Goal: Task Accomplishment & Management: Use online tool/utility

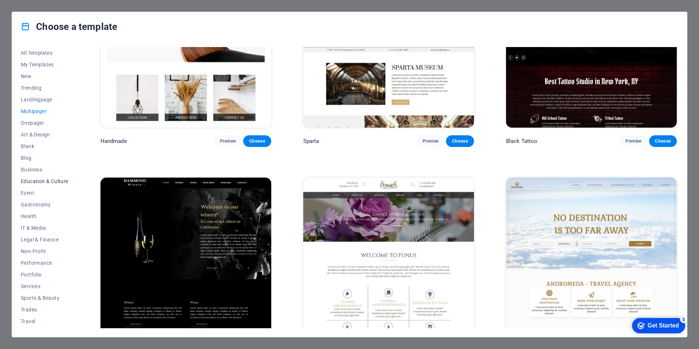
scroll to position [11, 0]
click at [33, 320] on span "Wireframe" at bounding box center [45, 322] width 48 height 6
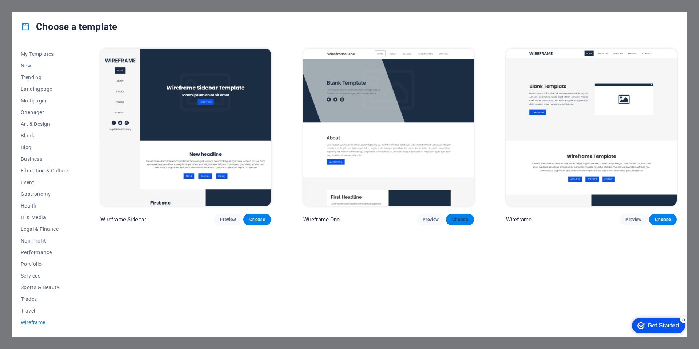
click at [459, 218] on span "Choose" at bounding box center [460, 219] width 16 height 6
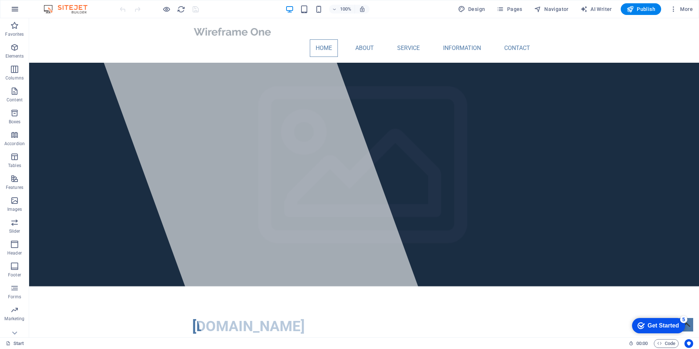
click at [15, 8] on icon "button" at bounding box center [15, 9] width 9 height 9
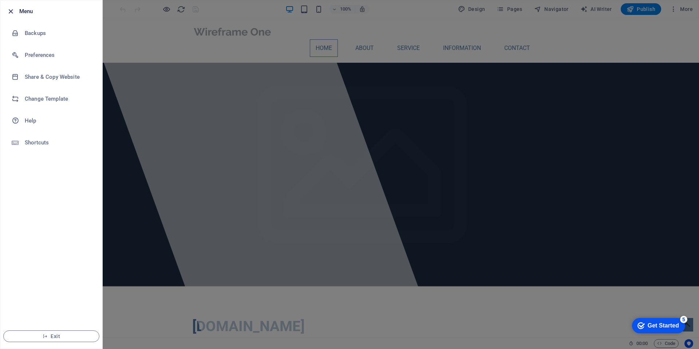
click at [13, 9] on icon "button" at bounding box center [11, 11] width 8 height 8
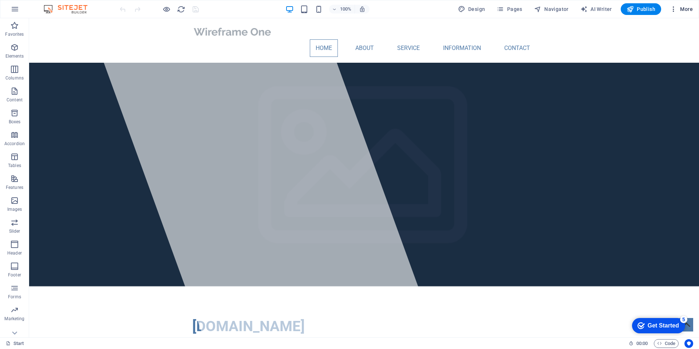
click at [676, 7] on icon "button" at bounding box center [673, 8] width 7 height 7
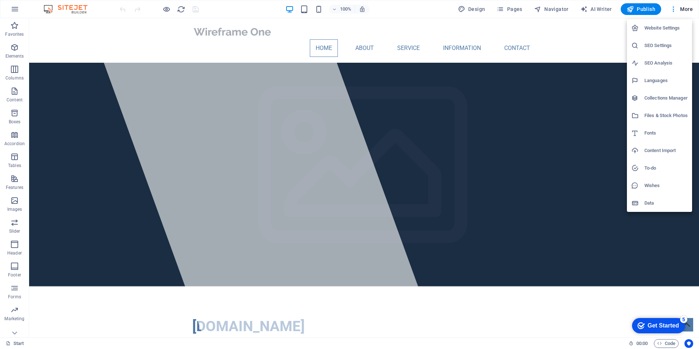
click at [477, 11] on div at bounding box center [349, 174] width 699 height 349
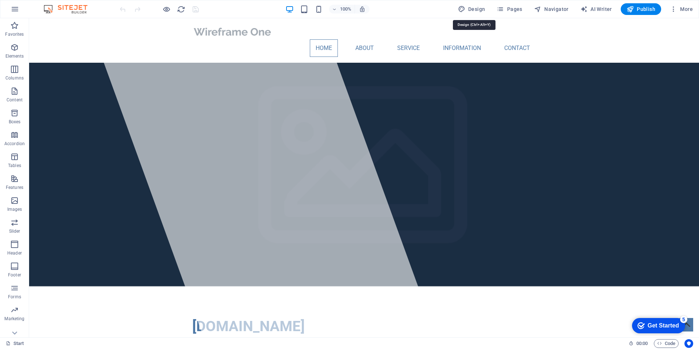
click at [477, 10] on span "Design" at bounding box center [471, 8] width 27 height 7
select select "px"
select select "400"
select select "px"
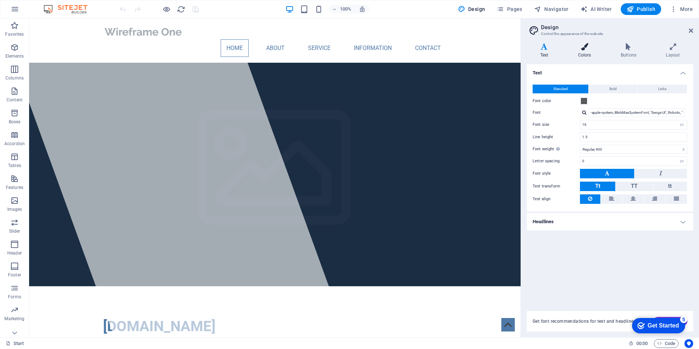
click at [583, 50] on h4 "Colors" at bounding box center [586, 50] width 43 height 15
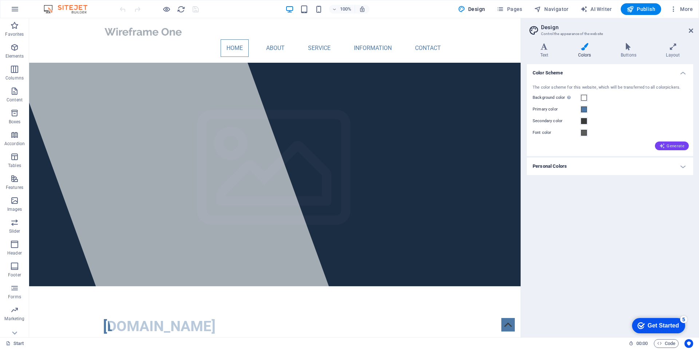
click at [679, 144] on span "Generate" at bounding box center [672, 146] width 25 height 6
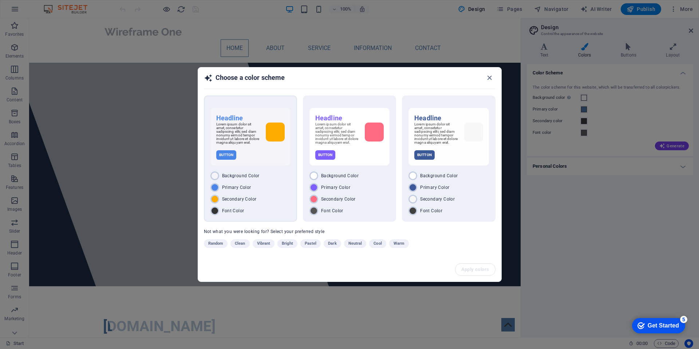
click at [273, 187] on div "Primary Color" at bounding box center [251, 187] width 80 height 9
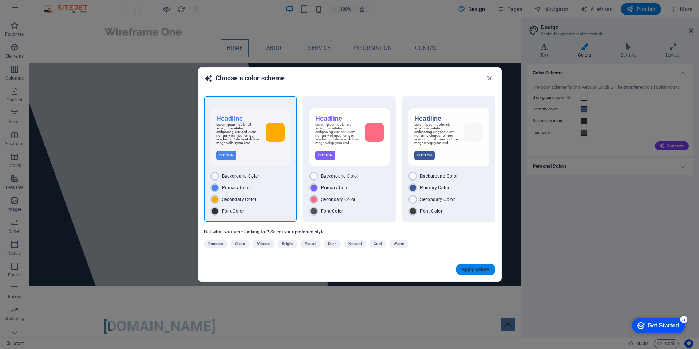
click at [472, 270] on span "Apply colors" at bounding box center [476, 269] width 28 height 6
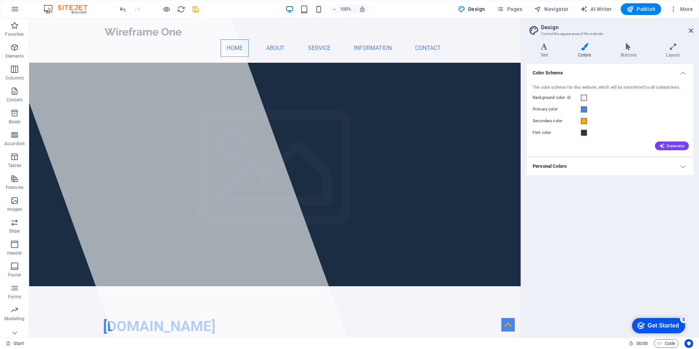
click at [613, 168] on h4 "Personal Colors" at bounding box center [610, 165] width 166 height 17
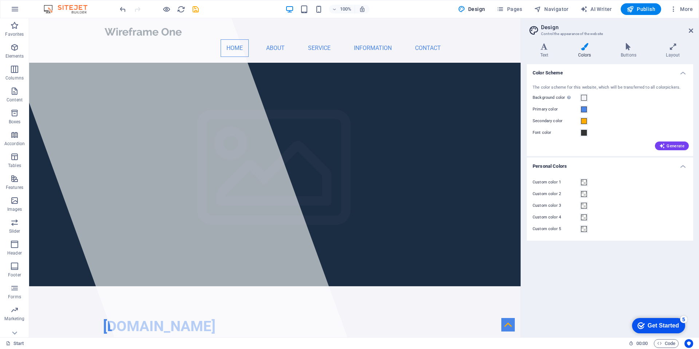
click at [613, 168] on h4 "Personal Colors" at bounding box center [610, 163] width 166 height 13
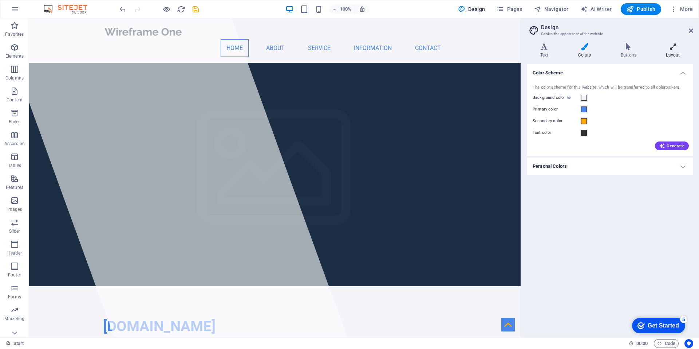
click at [672, 50] on icon at bounding box center [673, 46] width 40 height 7
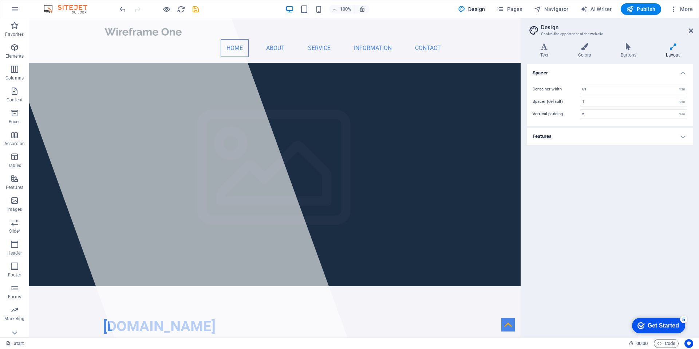
click at [672, 50] on icon at bounding box center [673, 46] width 40 height 7
click at [517, 9] on span "Pages" at bounding box center [509, 8] width 25 height 7
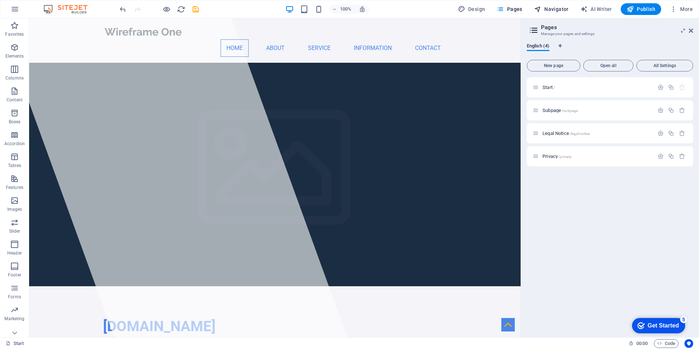
click at [547, 10] on span "Navigator" at bounding box center [551, 8] width 35 height 7
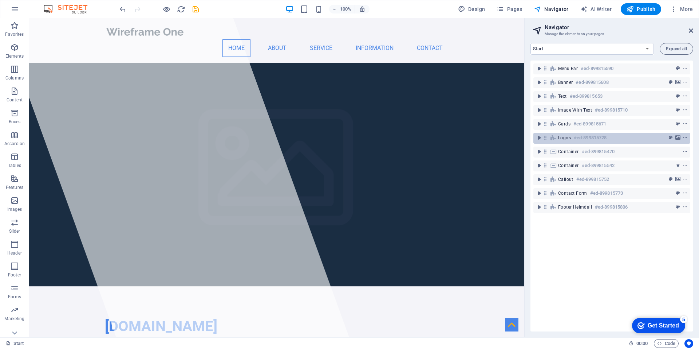
click at [572, 139] on div "Logos #ed-899815728" at bounding box center [606, 137] width 96 height 9
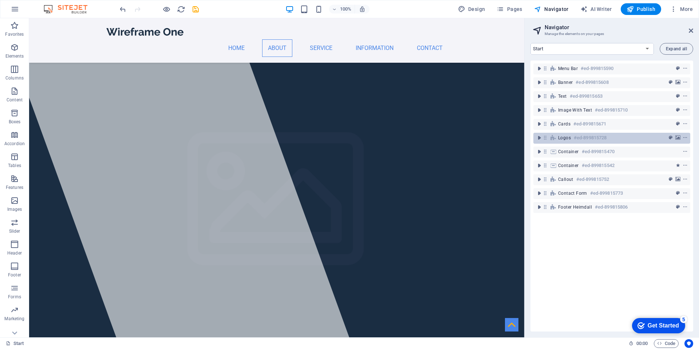
scroll to position [693, 0]
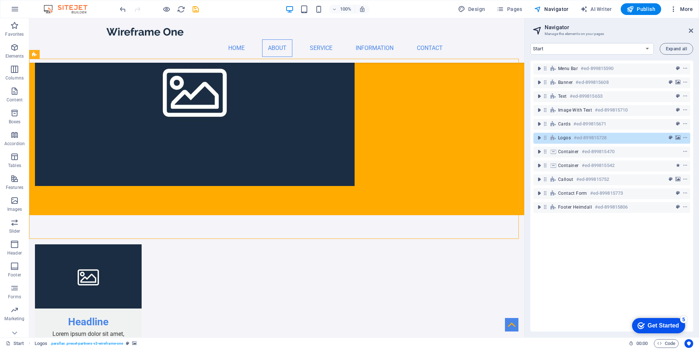
click at [687, 10] on span "More" at bounding box center [681, 8] width 23 height 7
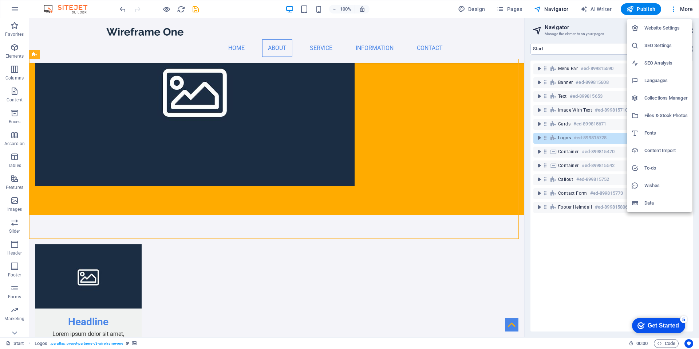
click at [663, 26] on h6 "Website Settings" at bounding box center [666, 28] width 43 height 9
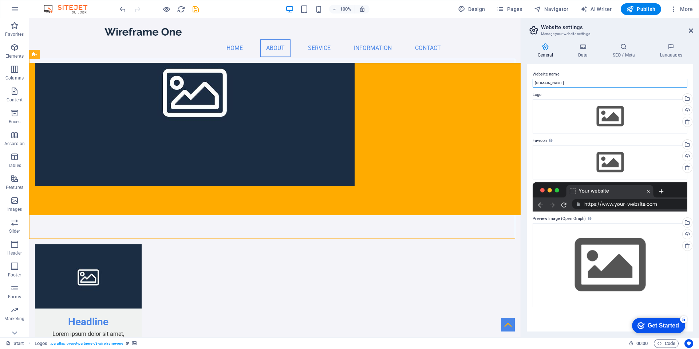
drag, startPoint x: 605, startPoint y: 84, endPoint x: 527, endPoint y: 88, distance: 77.7
click at [527, 88] on div "Website name [DOMAIN_NAME] Logo Drag files here, click to choose files or selec…" at bounding box center [610, 197] width 166 height 267
type input "Tampa Closet Co."
click at [601, 111] on div "Drag files here, click to choose files or select files from Files or our free s…" at bounding box center [610, 116] width 155 height 34
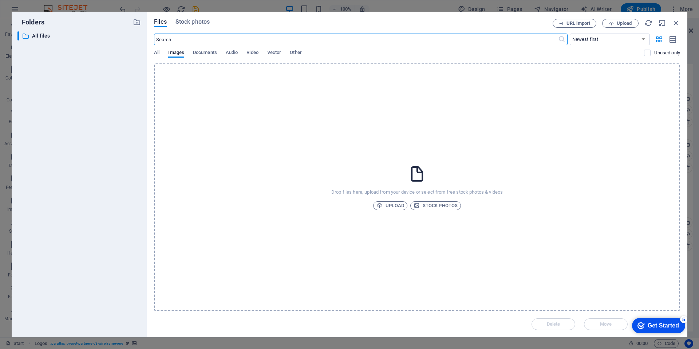
scroll to position [732, 0]
click at [392, 203] on span "Upload" at bounding box center [391, 205] width 28 height 9
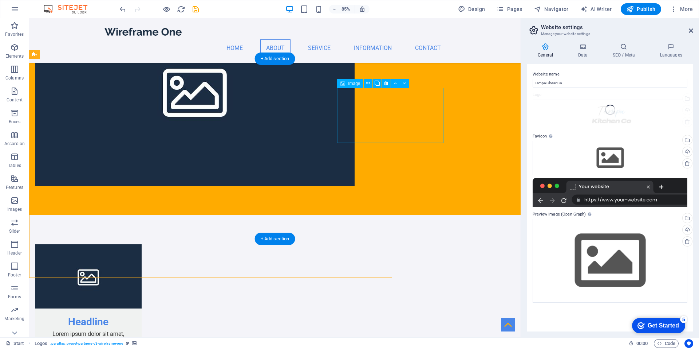
scroll to position [693, 0]
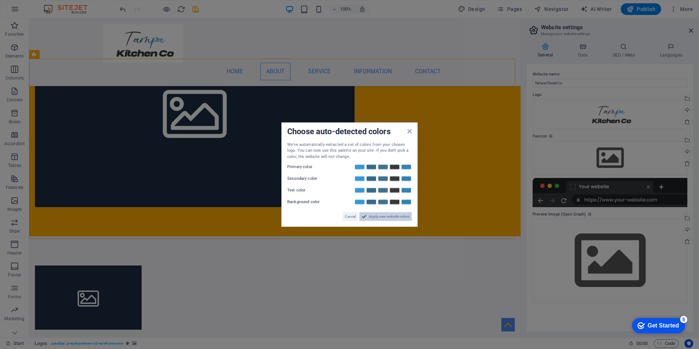
click at [387, 214] on span "Apply new website colors" at bounding box center [389, 216] width 41 height 9
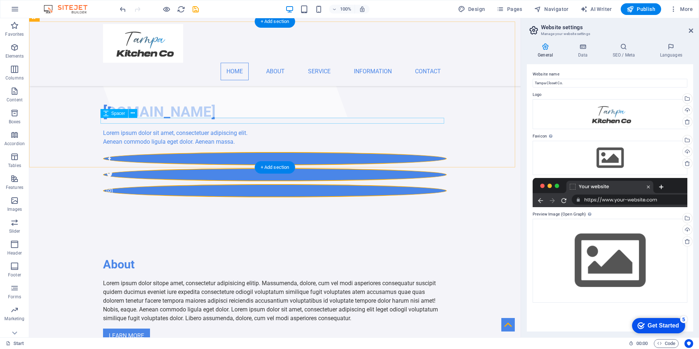
scroll to position [0, 0]
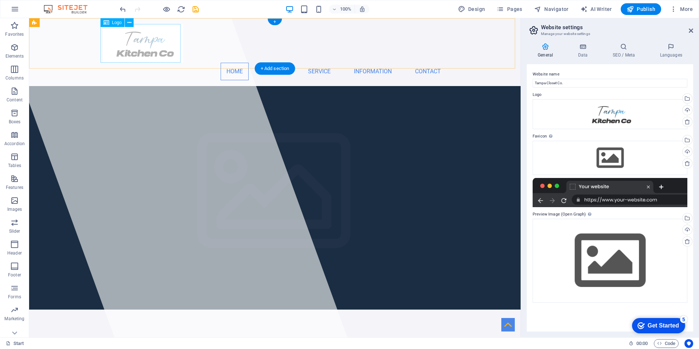
click at [158, 46] on div at bounding box center [275, 43] width 344 height 39
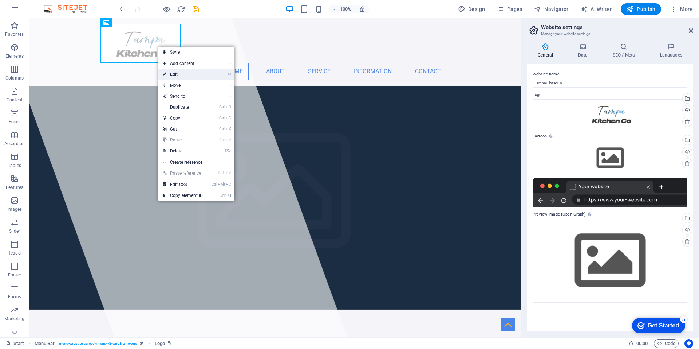
click at [180, 76] on link "⏎ Edit" at bounding box center [182, 74] width 49 height 11
select select "px"
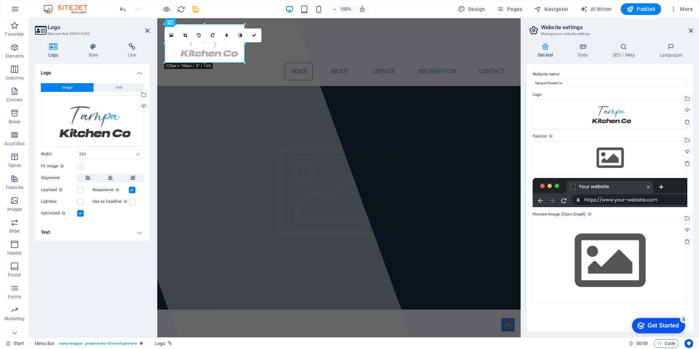
click at [80, 166] on label at bounding box center [80, 166] width 7 height 7
click at [0, 0] on input "Fit image Automatically fit image to a fixed width and height" at bounding box center [0, 0] width 0 height 0
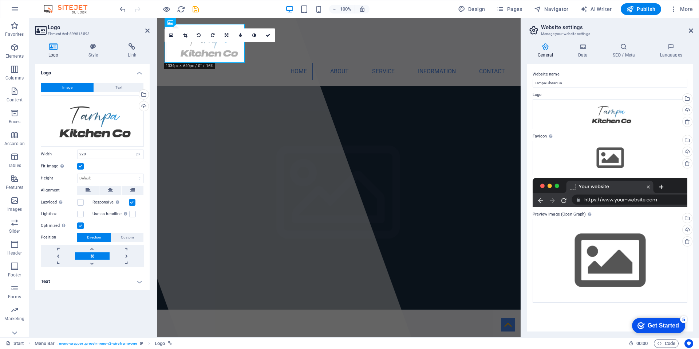
click at [80, 166] on label at bounding box center [80, 166] width 7 height 7
click at [0, 0] on input "Fit image Automatically fit image to a fixed width and height" at bounding box center [0, 0] width 0 height 0
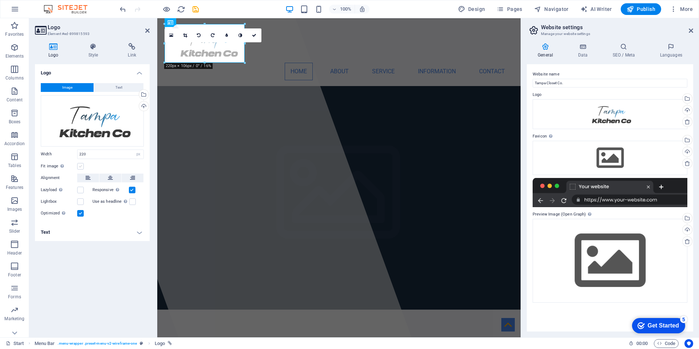
click at [80, 166] on label at bounding box center [80, 166] width 7 height 7
click at [0, 0] on input "Fit image Automatically fit image to a fixed width and height" at bounding box center [0, 0] width 0 height 0
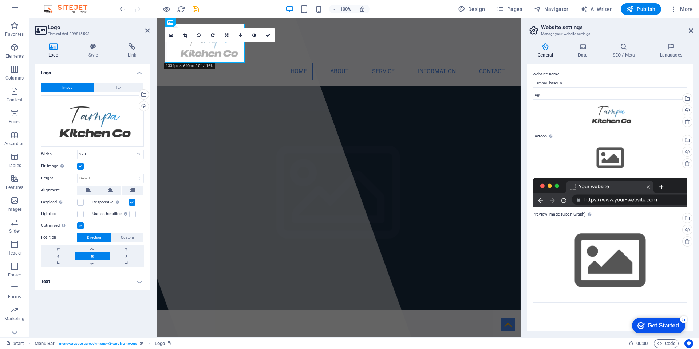
click at [80, 166] on label at bounding box center [80, 166] width 7 height 7
click at [0, 0] on input "Fit image Automatically fit image to a fixed width and height" at bounding box center [0, 0] width 0 height 0
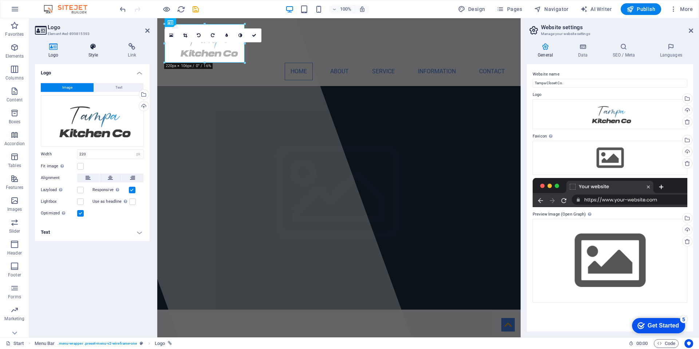
click at [97, 47] on icon at bounding box center [93, 46] width 37 height 7
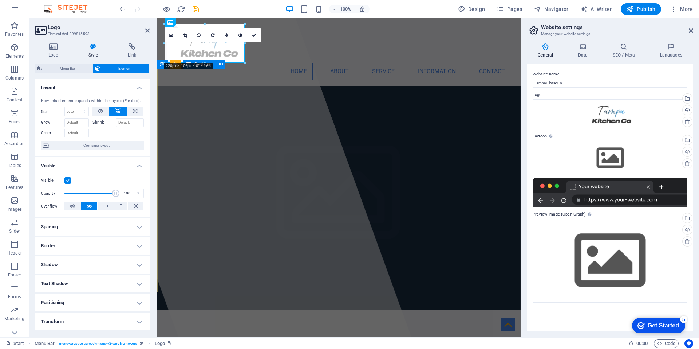
click at [222, 111] on div at bounding box center [237, 177] width 349 height 319
